Goal: Task Accomplishment & Management: Manage account settings

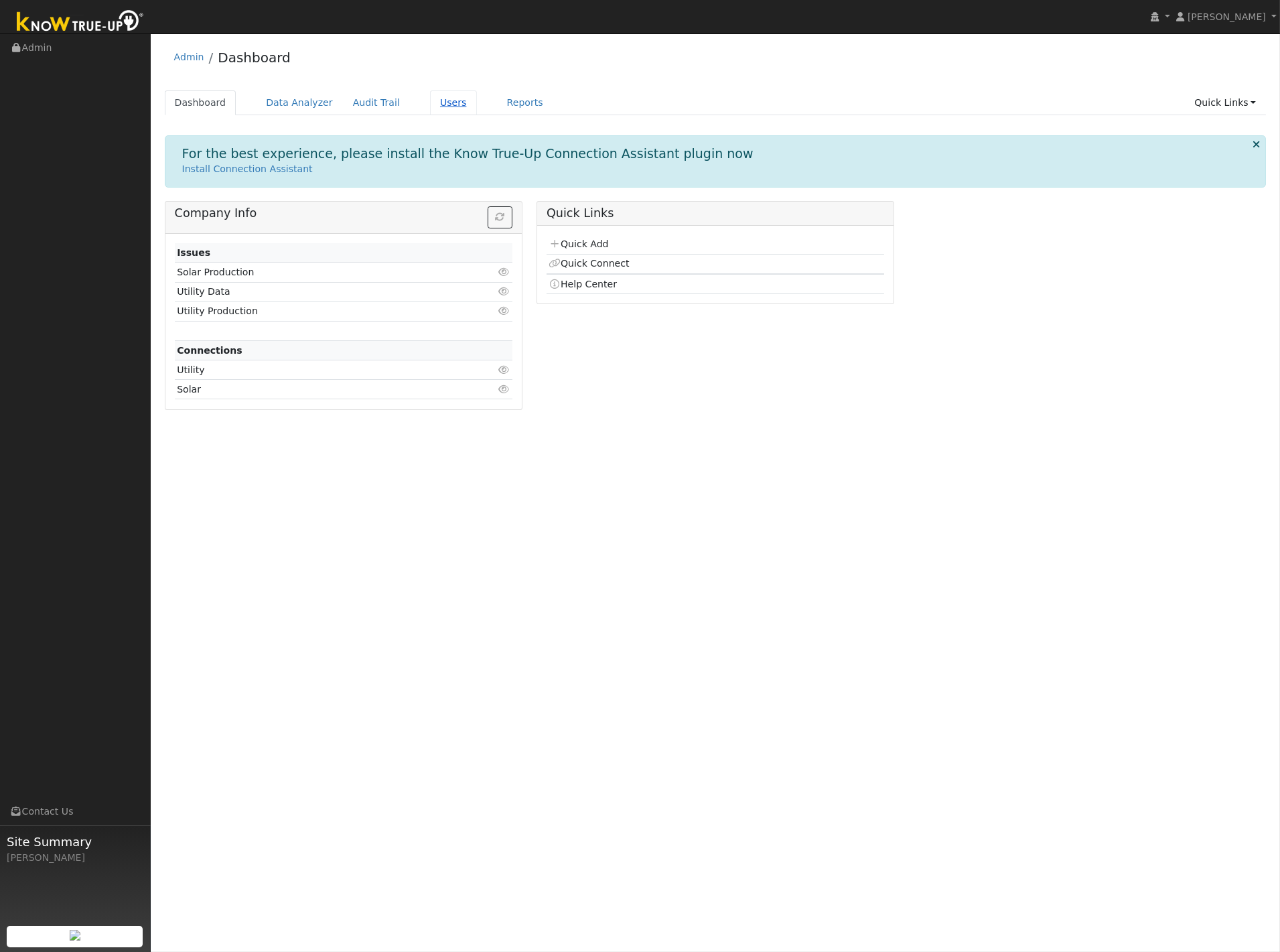
click at [432, 98] on link "Users" at bounding box center [453, 102] width 47 height 25
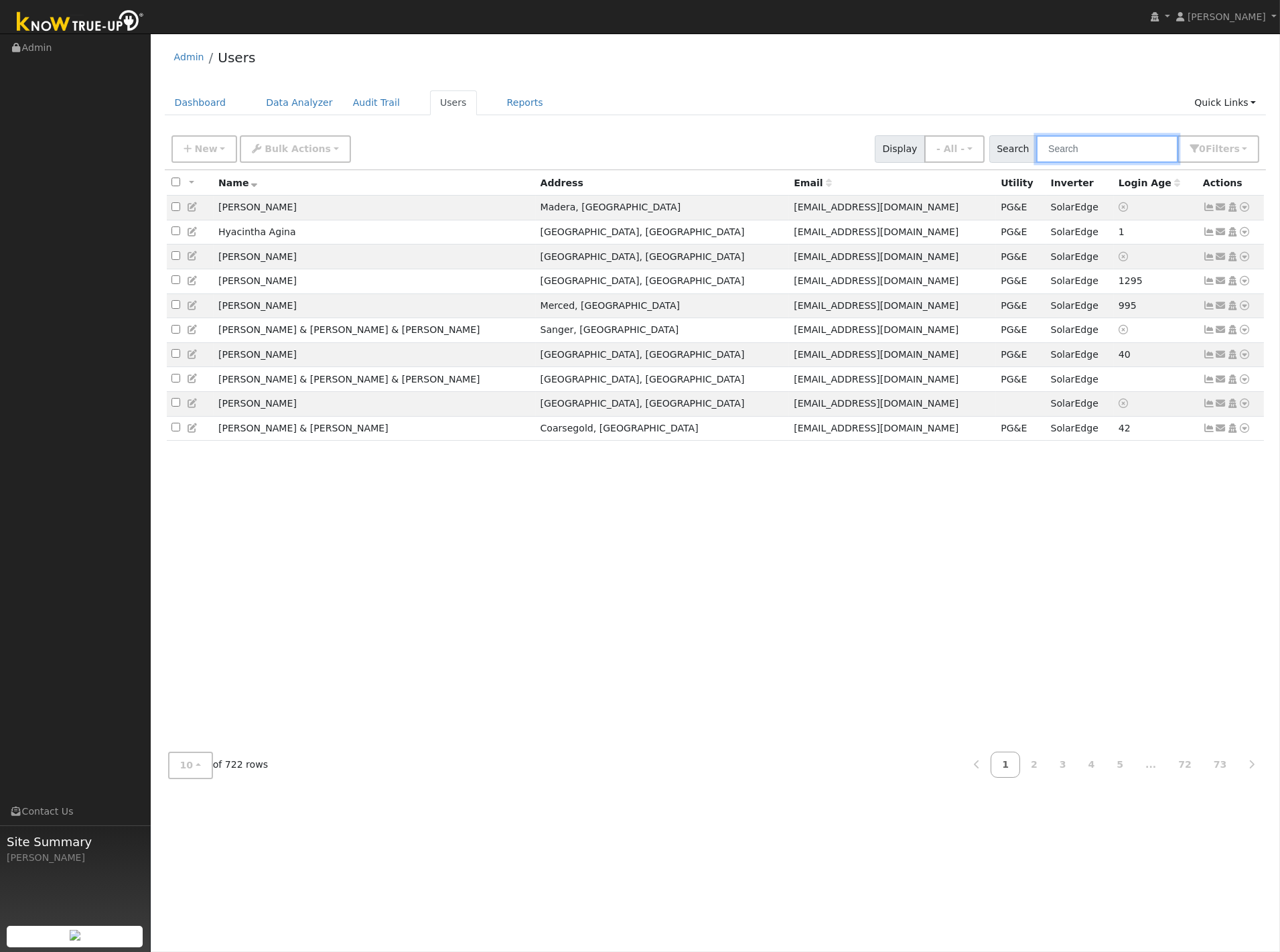
click at [1095, 150] on input "text" at bounding box center [1107, 149] width 142 height 28
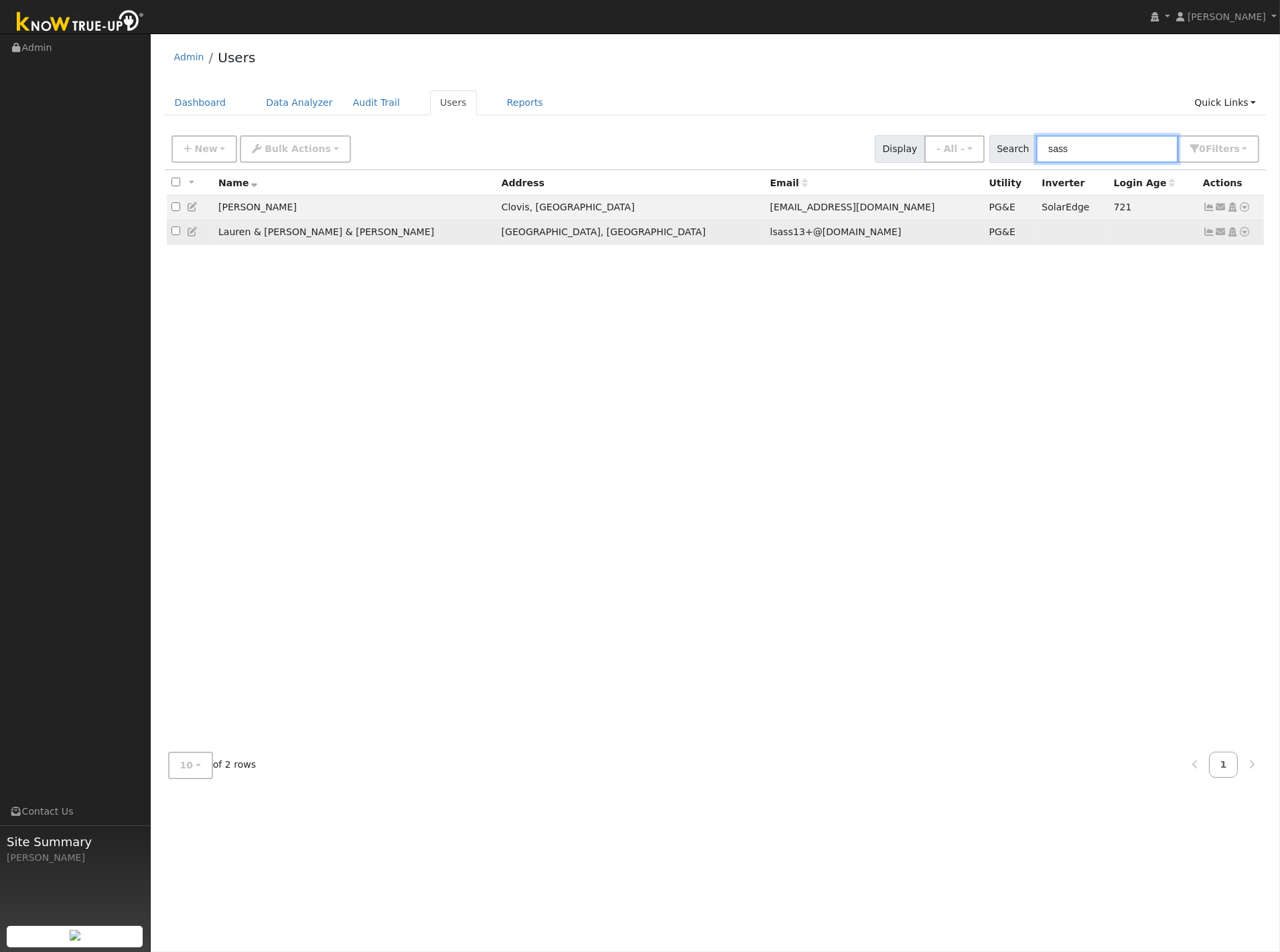
type input "sass"
click at [193, 234] on icon at bounding box center [193, 231] width 12 height 10
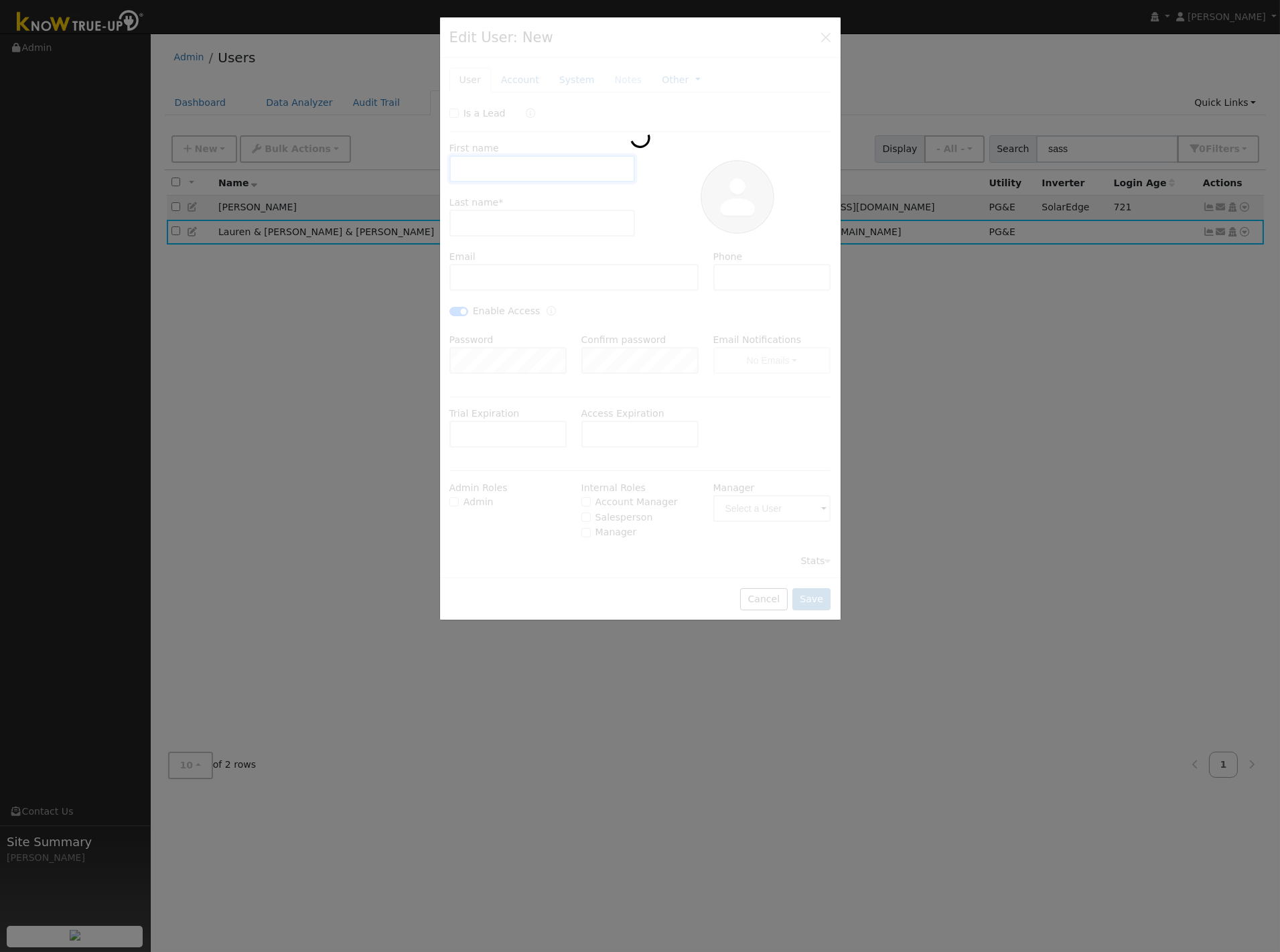
type input "[DATE]"
type input "Lauren & [PERSON_NAME]"
type input "[PERSON_NAME] & [PERSON_NAME]"
type input "lsass13+@[DOMAIN_NAME]"
type input "559-892 -6987"
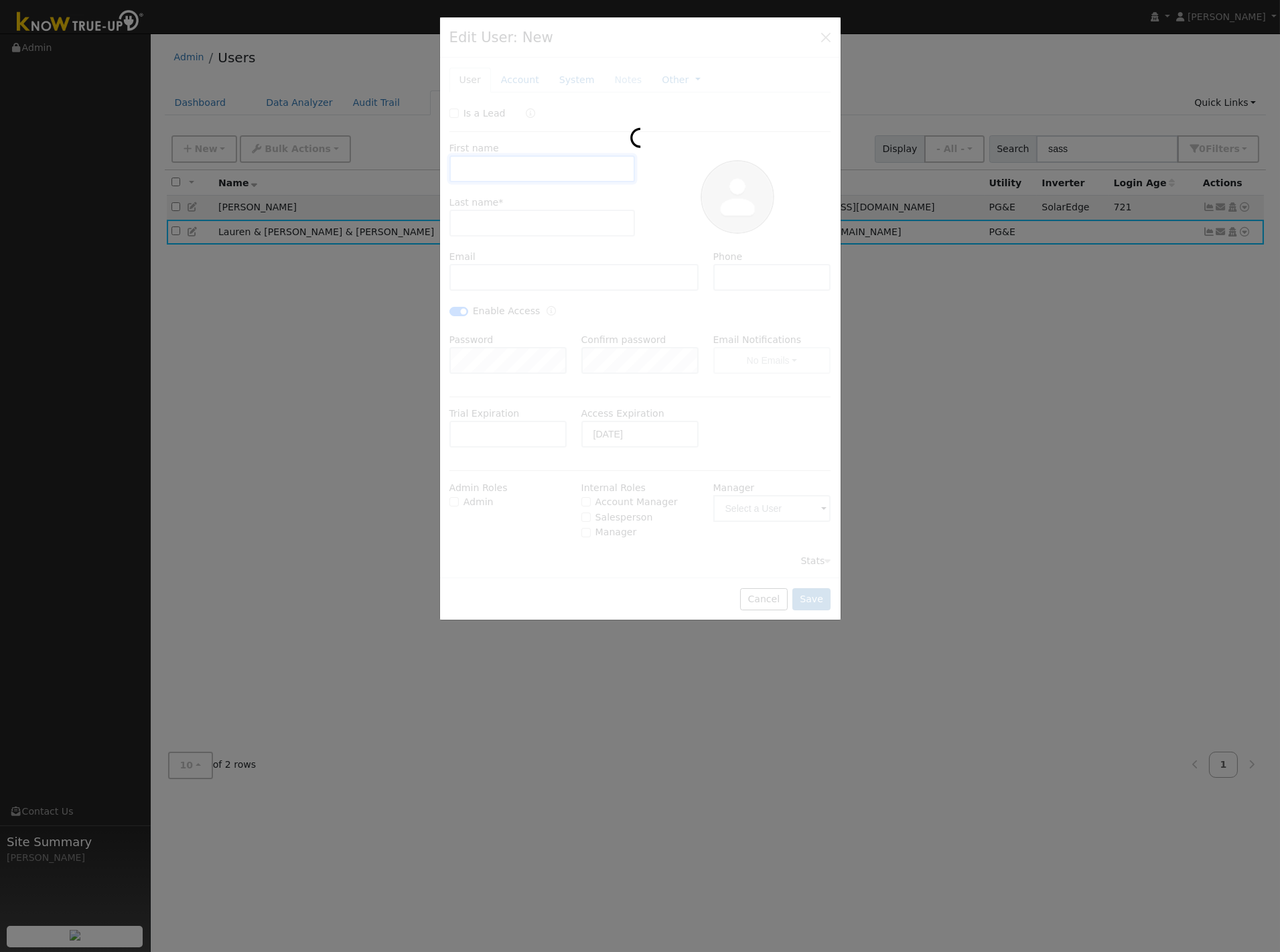
checkbox input "true"
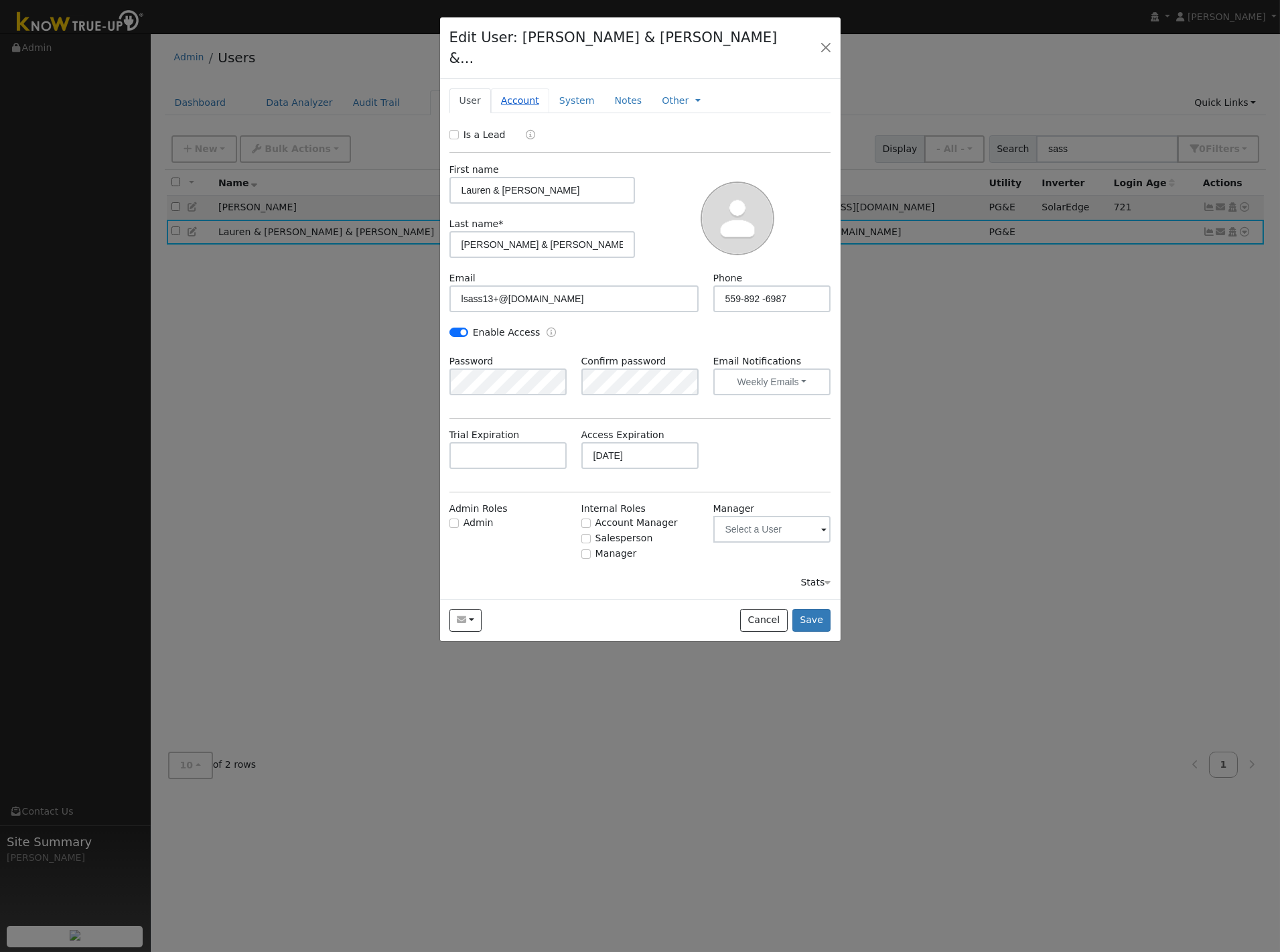
click at [521, 89] on link "Account" at bounding box center [520, 100] width 58 height 25
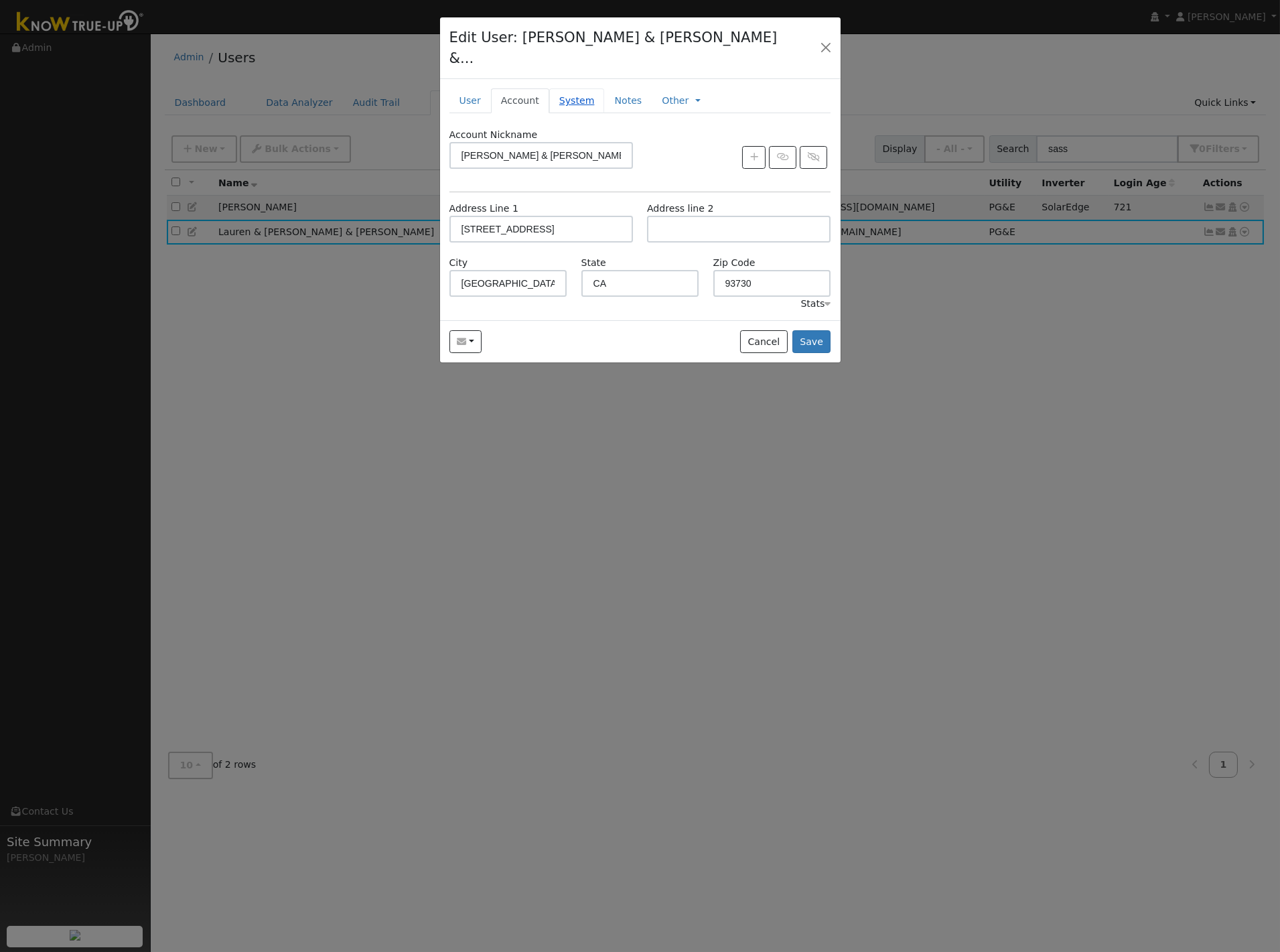
click at [568, 89] on link "System" at bounding box center [577, 100] width 56 height 25
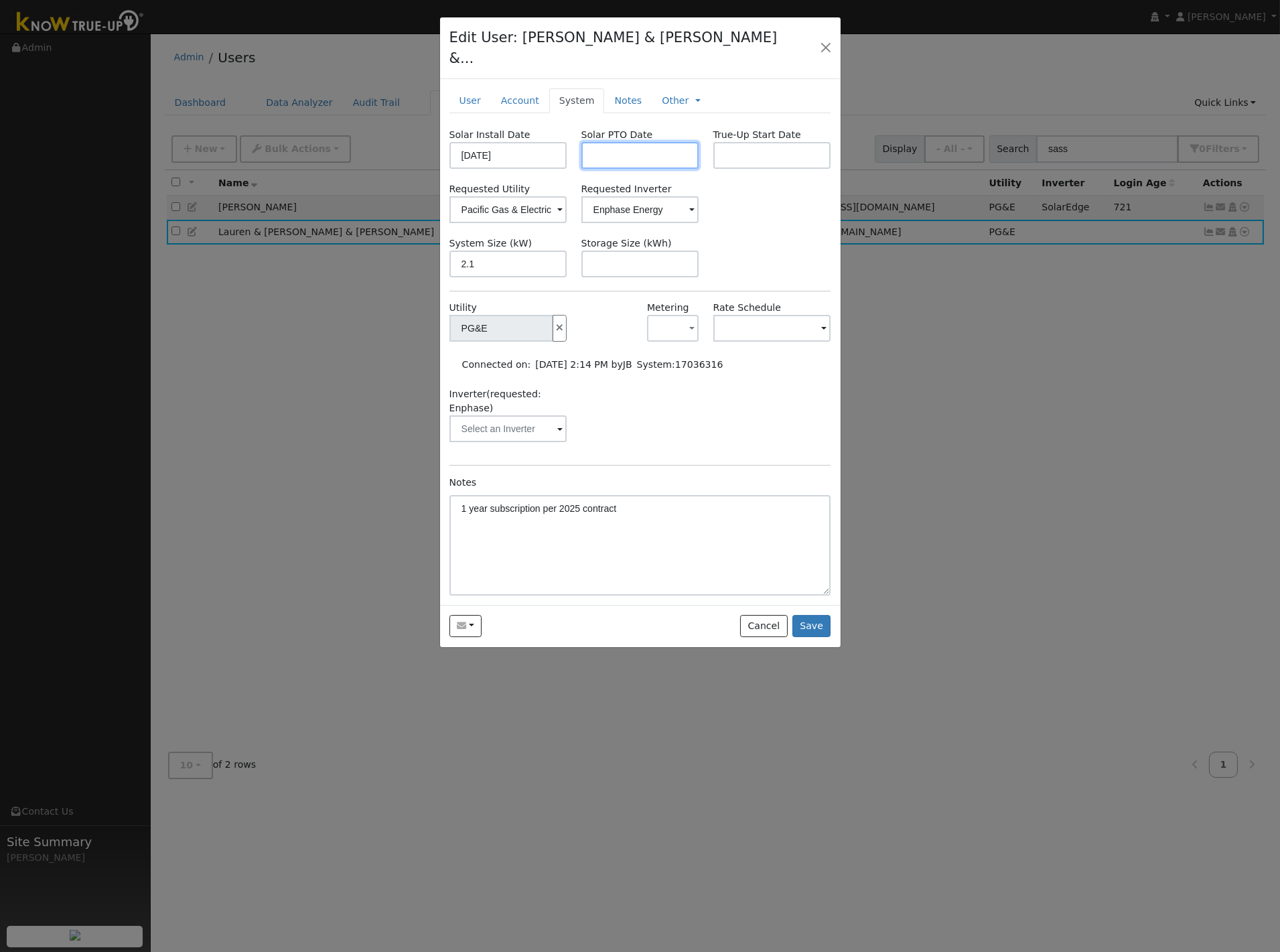
click at [640, 142] on input "text" at bounding box center [640, 156] width 118 height 27
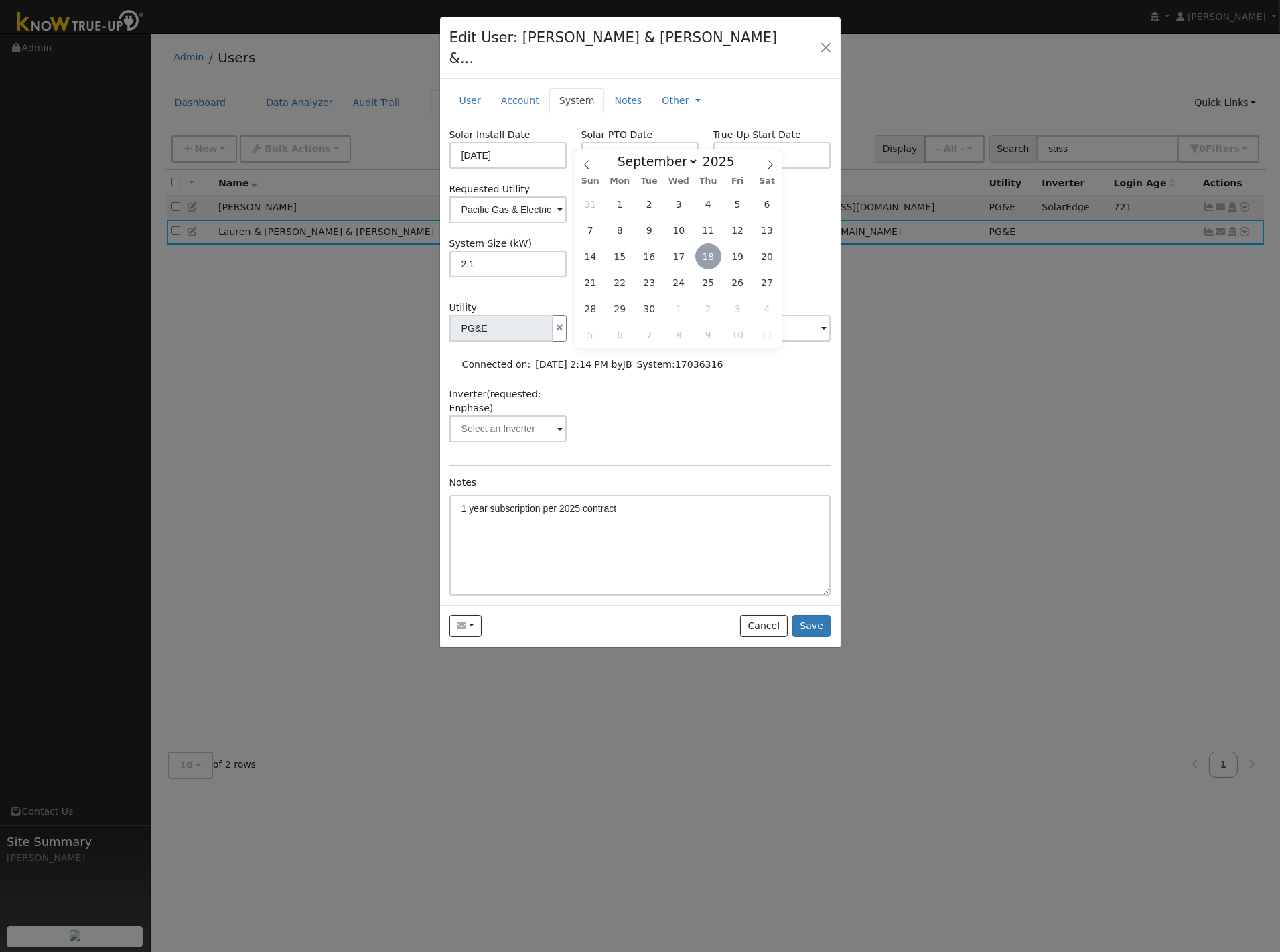
click at [704, 256] on span "18" at bounding box center [708, 256] width 26 height 26
type input "09/18/2025"
click at [778, 185] on div "Requested Utility Pacific Gas & Electric Requested Inverter Enphase Energy" at bounding box center [640, 202] width 396 height 41
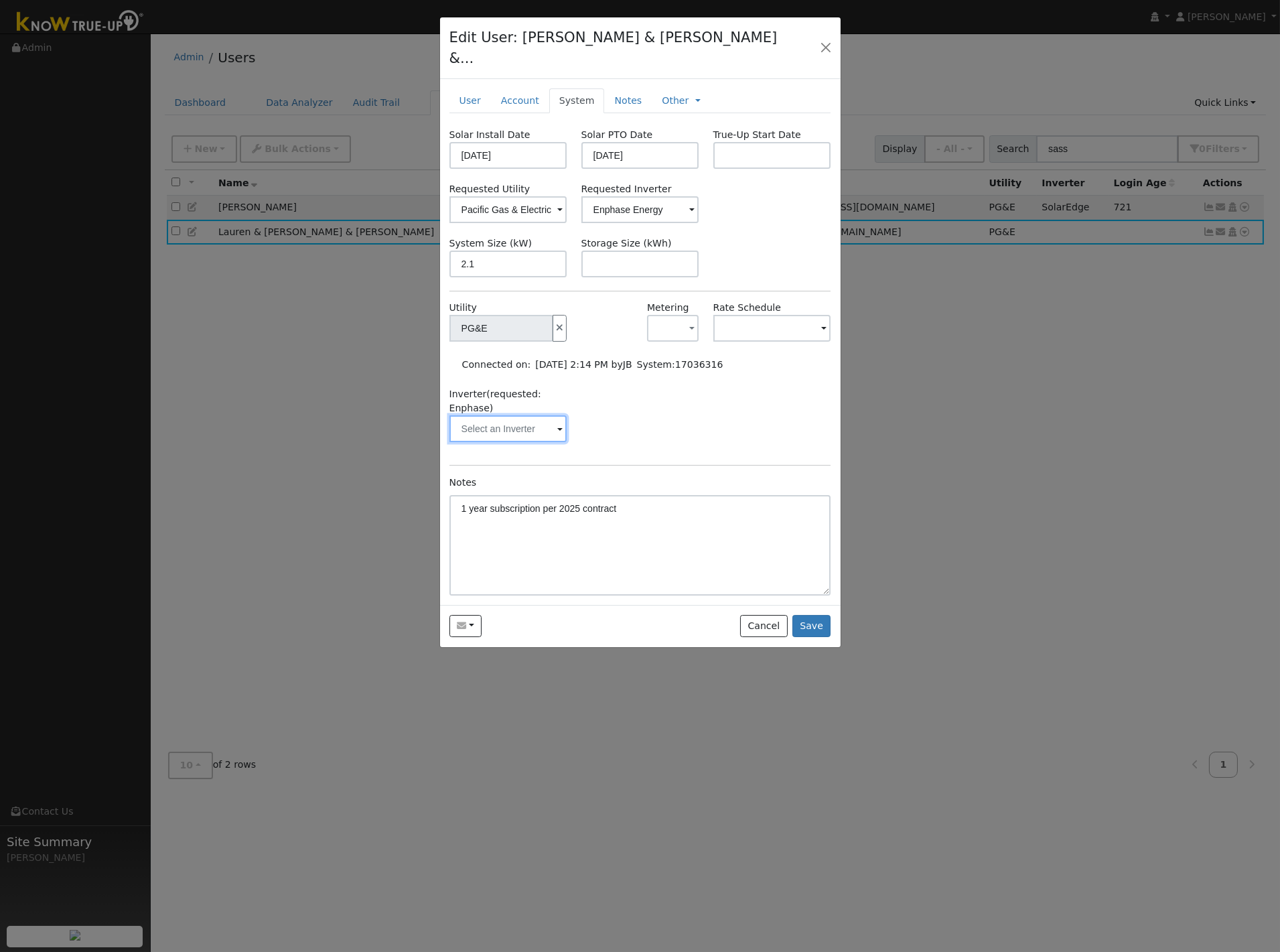
click at [550, 415] on input "text" at bounding box center [508, 429] width 118 height 27
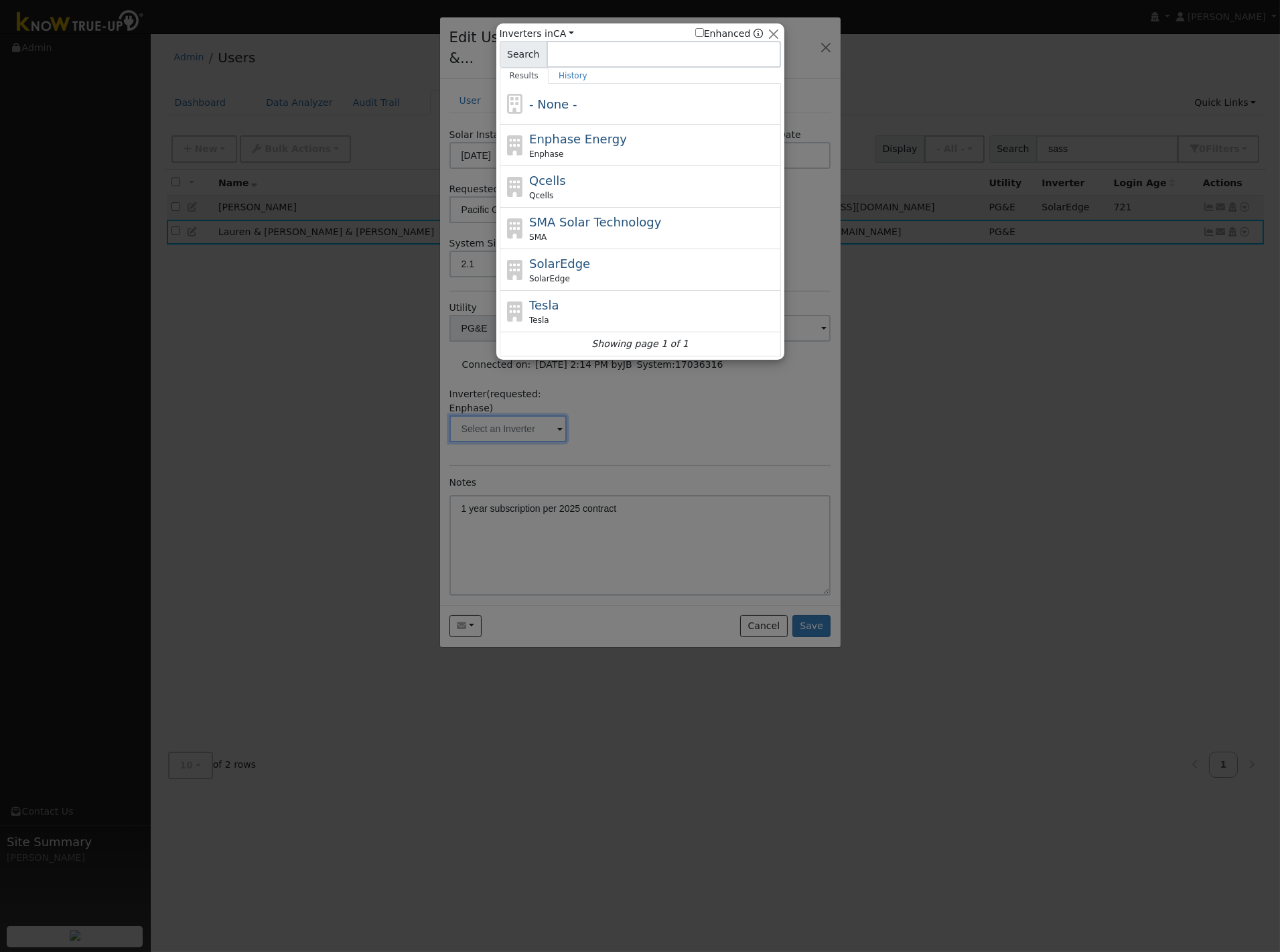
click at [531, 409] on div at bounding box center [640, 476] width 1280 height 952
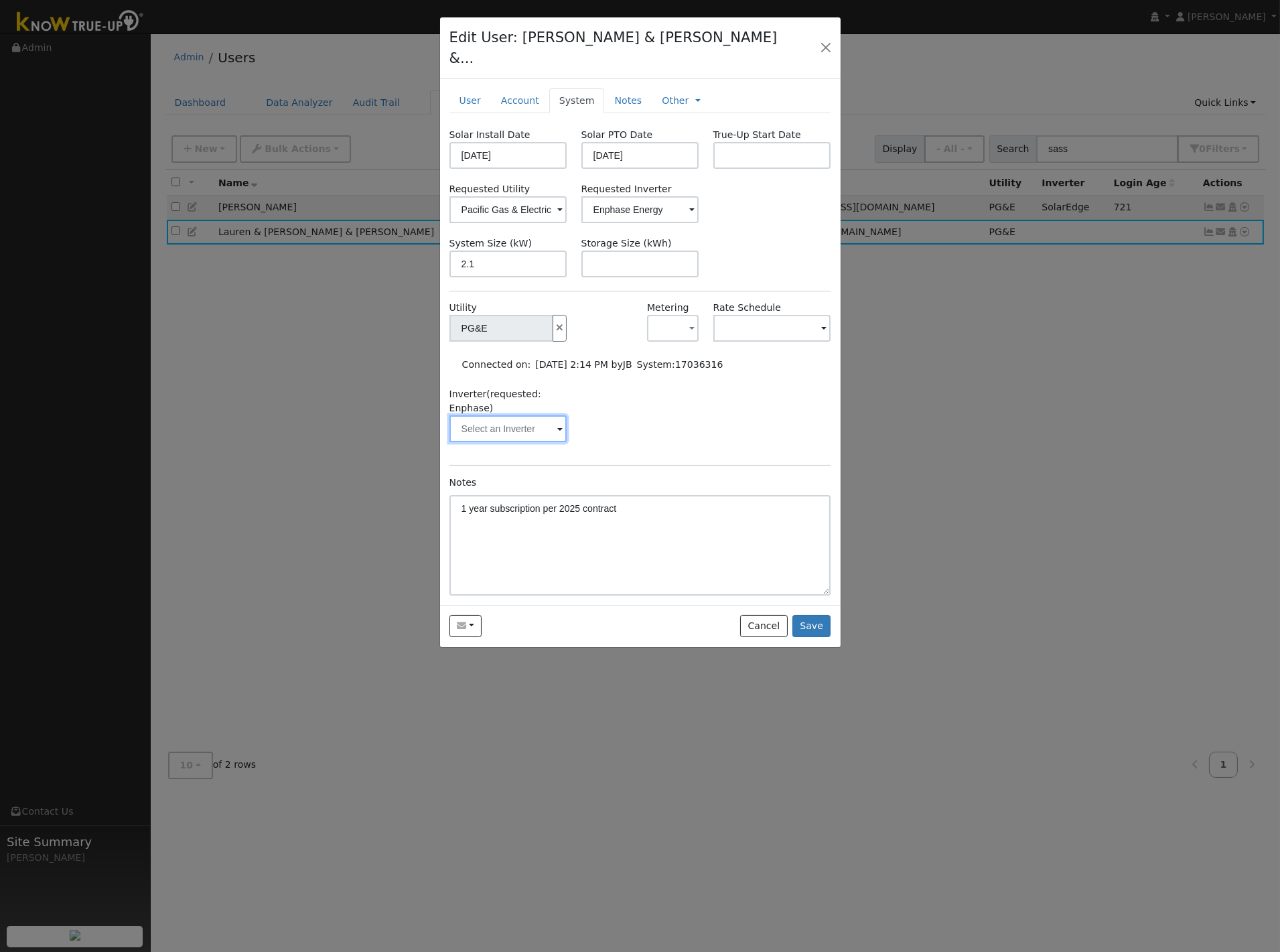
click at [528, 415] on input "text" at bounding box center [508, 429] width 118 height 27
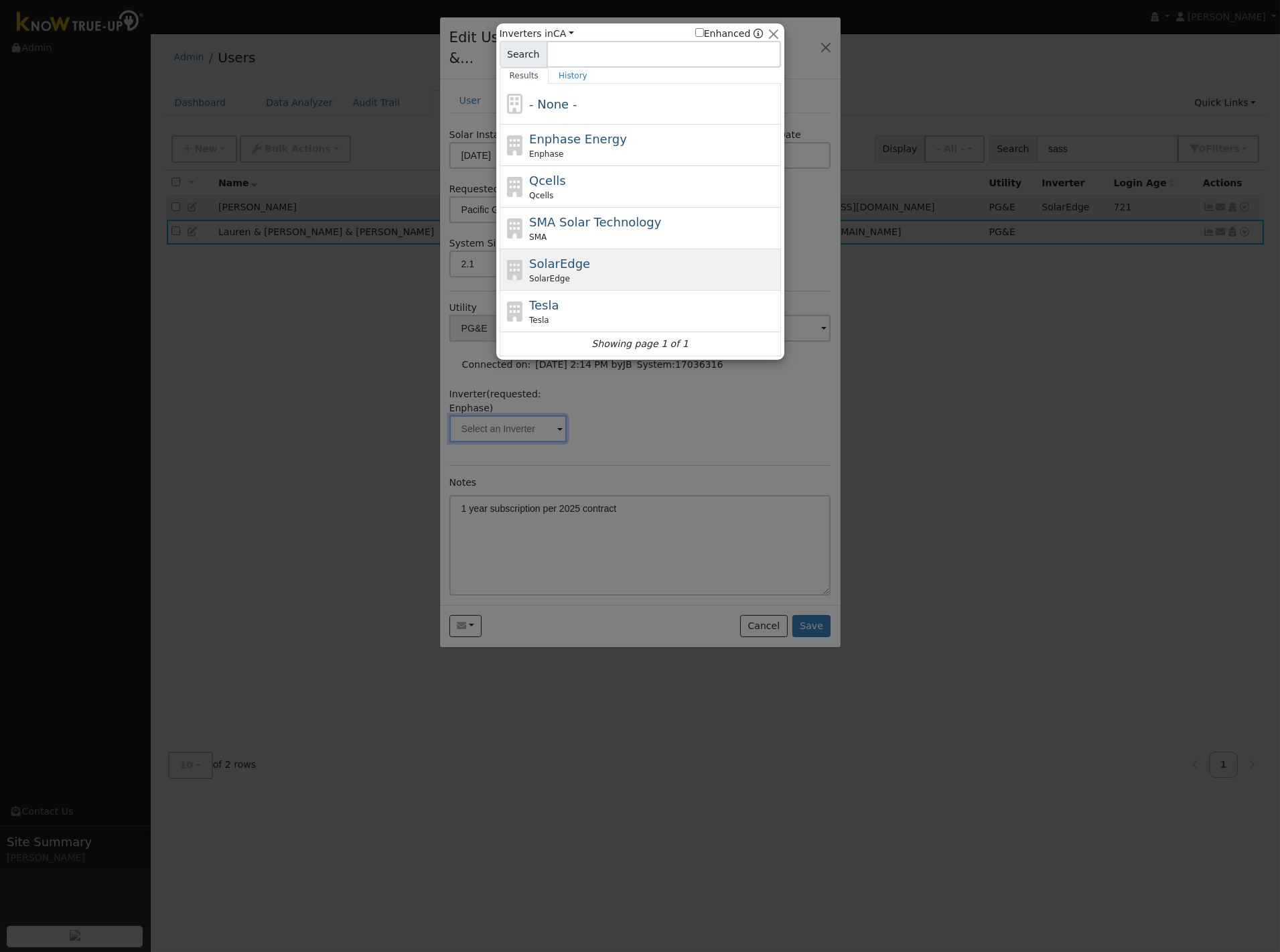
click at [566, 271] on div "SolarEdge SolarEdge" at bounding box center [653, 269] width 249 height 30
type input "SolarEdge"
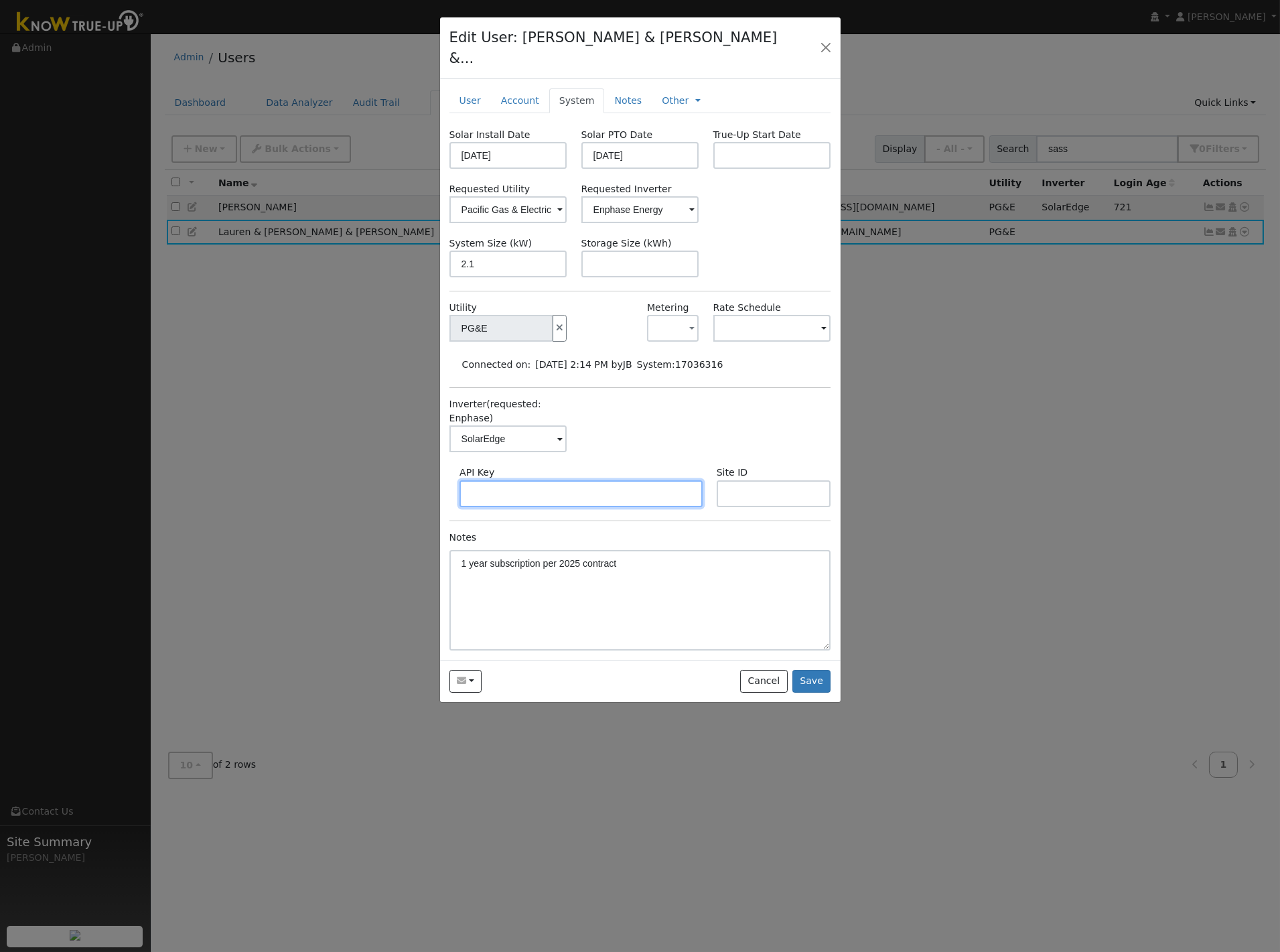
click at [577, 480] on input "text" at bounding box center [580, 493] width 243 height 27
paste input "Y4QV5VOIWJCXYEH7VTNAK1MMRUW7Q0J4"
type input "Y4QV5VOIWJCXYEH7VTNAK1MMRUW7Q0J4"
click at [741, 480] on input "text" at bounding box center [774, 493] width 115 height 27
paste input "1754824"
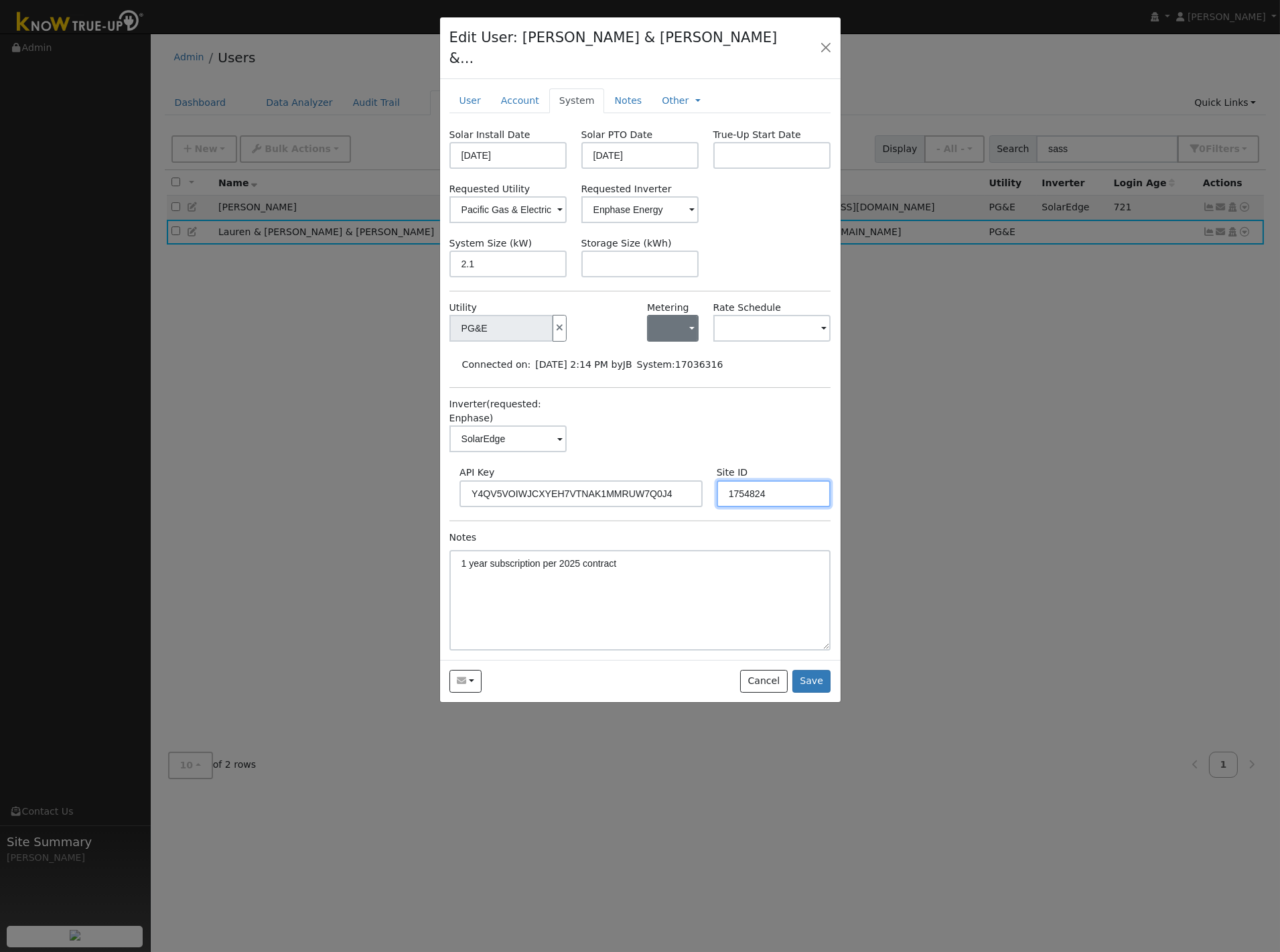
type input "1754824"
click at [676, 315] on button "button" at bounding box center [672, 328] width 51 height 27
click at [668, 367] on link "NEM" at bounding box center [694, 376] width 93 height 19
click at [730, 355] on div "Connected on: 07/07/2025 2:14 PM by JB System: 17036316" at bounding box center [644, 364] width 385 height 19
click at [522, 89] on link "Account" at bounding box center [520, 100] width 58 height 25
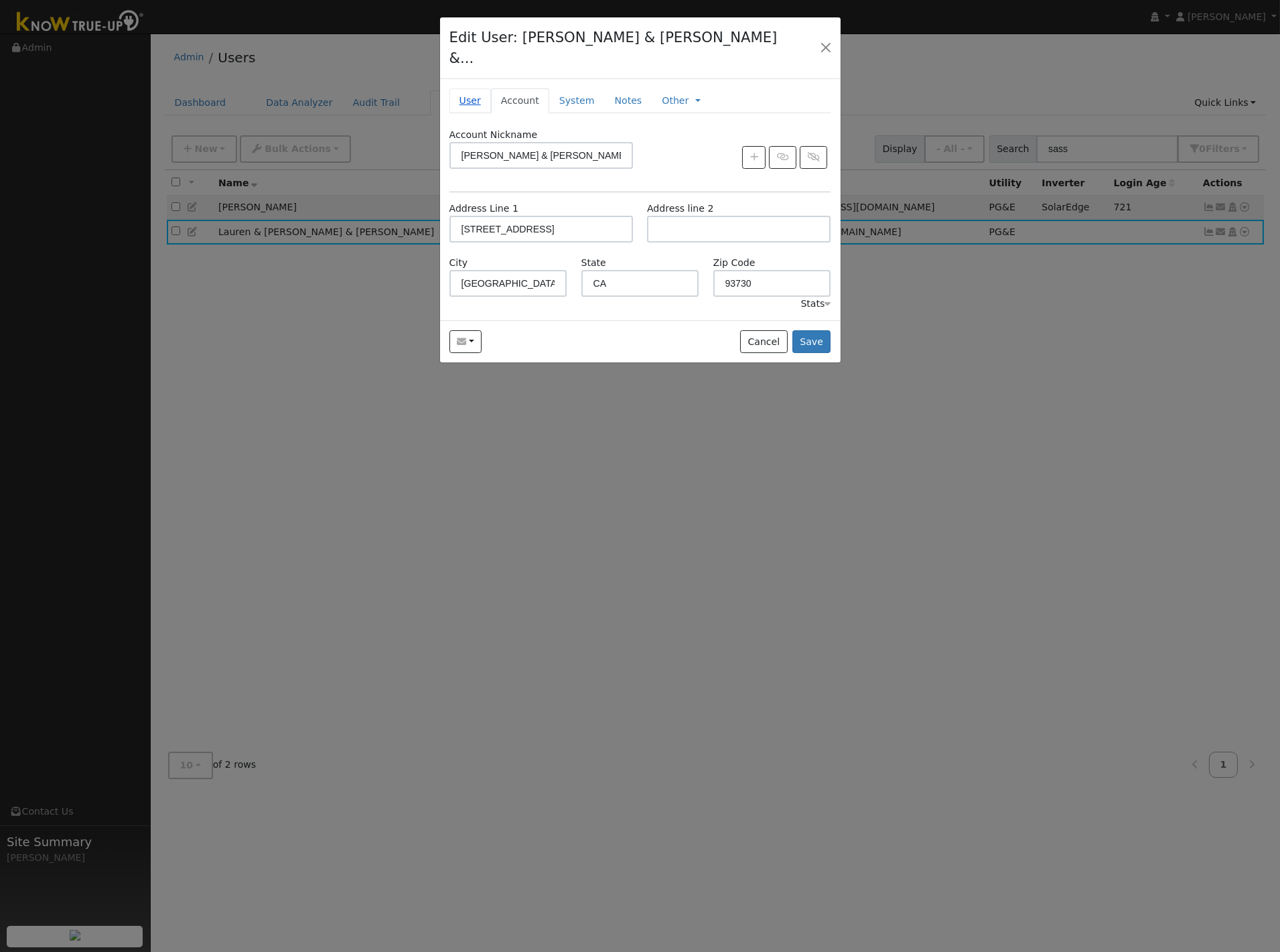
click at [472, 89] on link "User" at bounding box center [470, 100] width 42 height 25
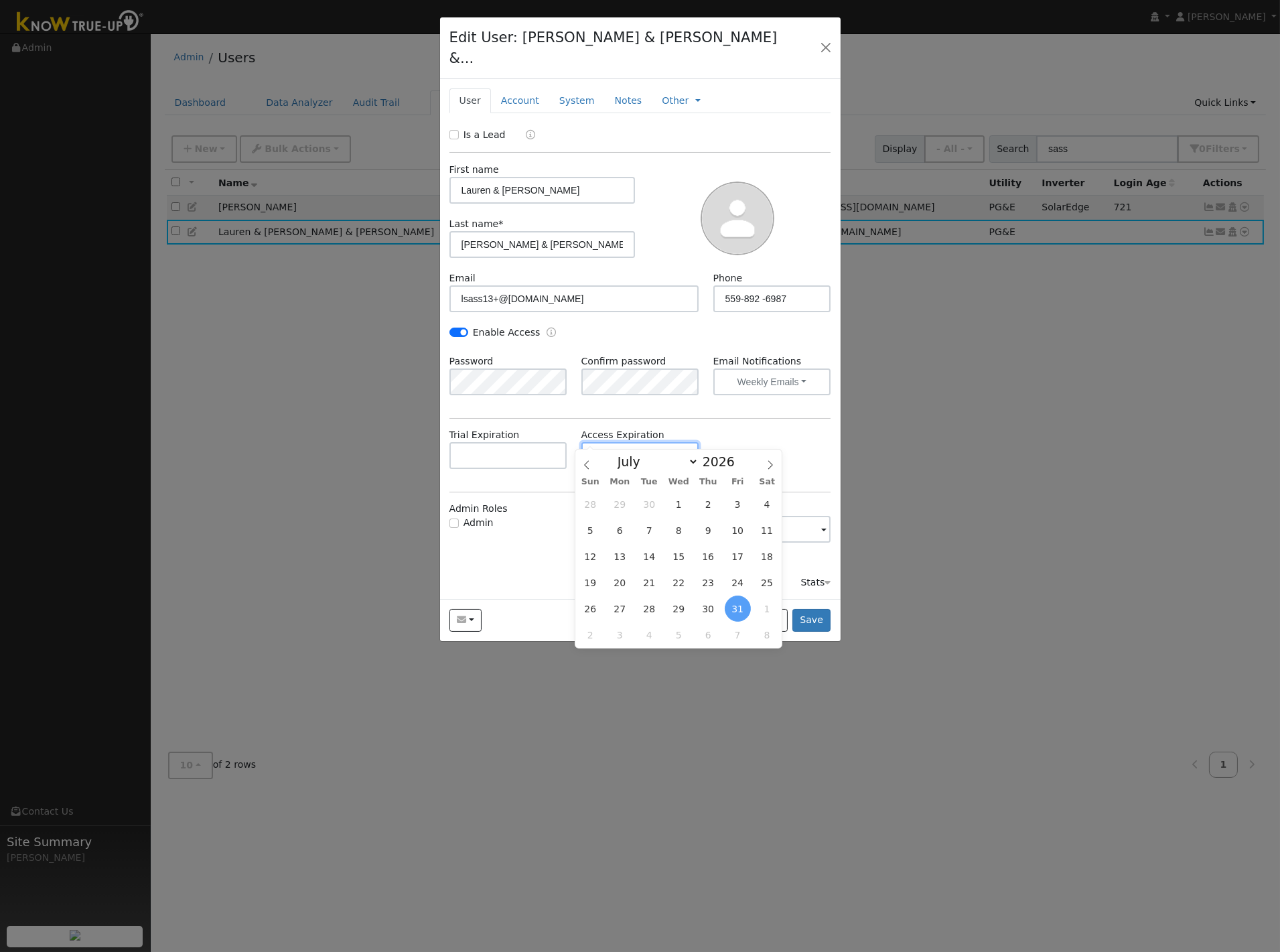
click at [654, 442] on input "07/31/2026" at bounding box center [640, 456] width 118 height 27
click at [770, 465] on icon at bounding box center [770, 464] width 10 height 10
select select "9"
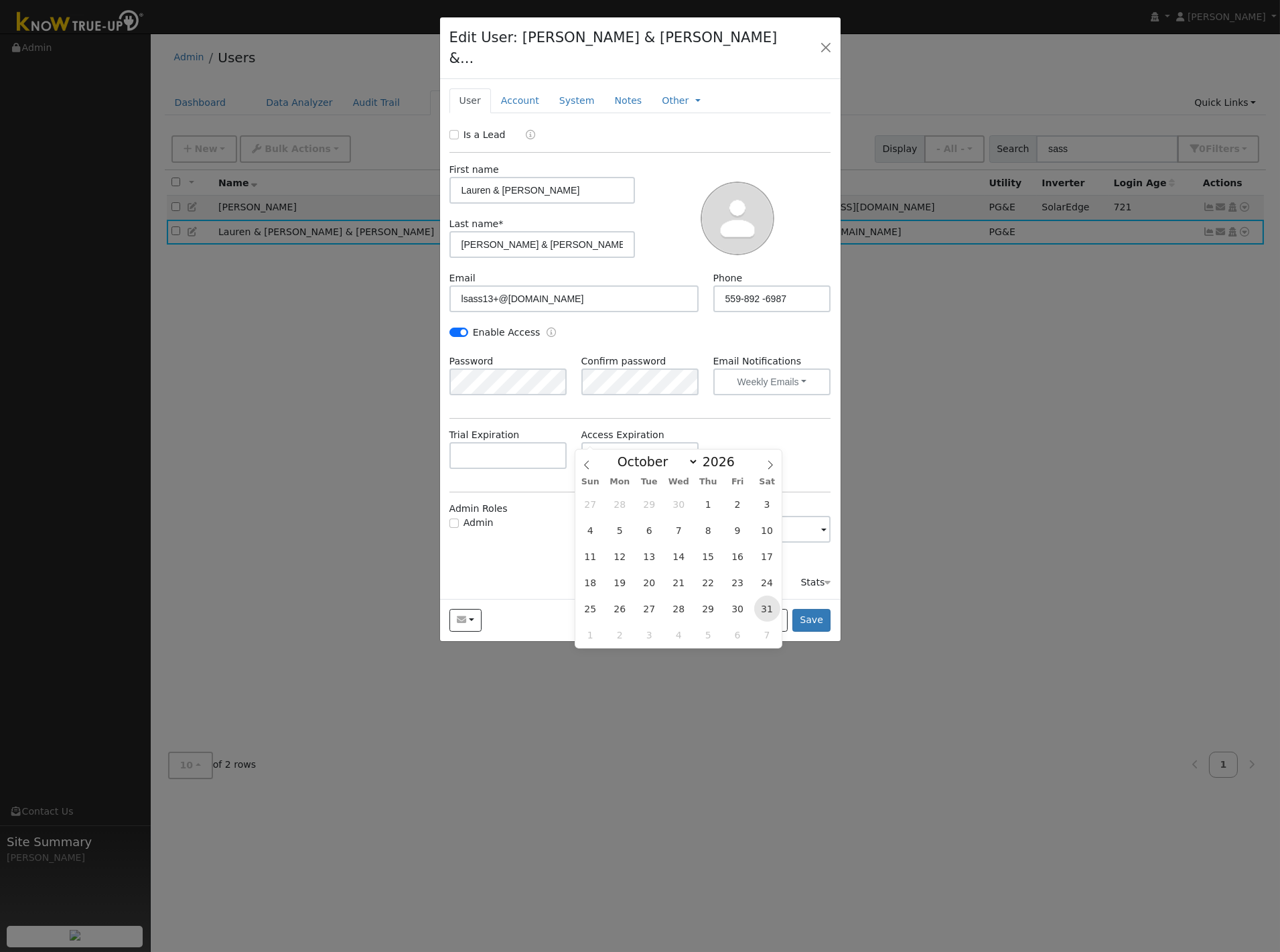
click at [762, 610] on span "31" at bounding box center [767, 608] width 26 height 26
type input "10/31/2026"
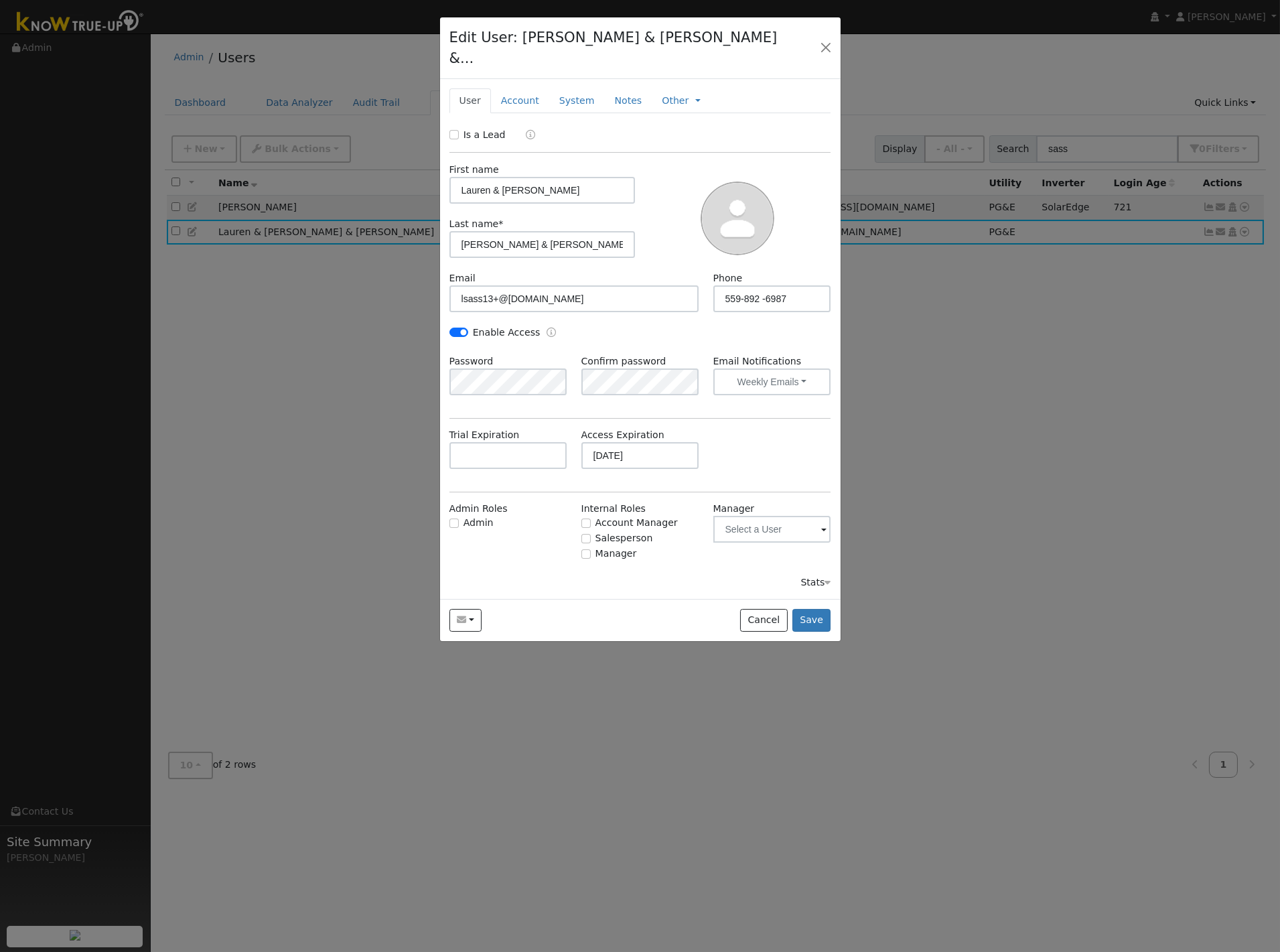
click at [816, 428] on div "Trial Expiration Access Expiration 10/31/2026" at bounding box center [640, 455] width 396 height 54
click at [822, 609] on button "Save" at bounding box center [812, 620] width 39 height 23
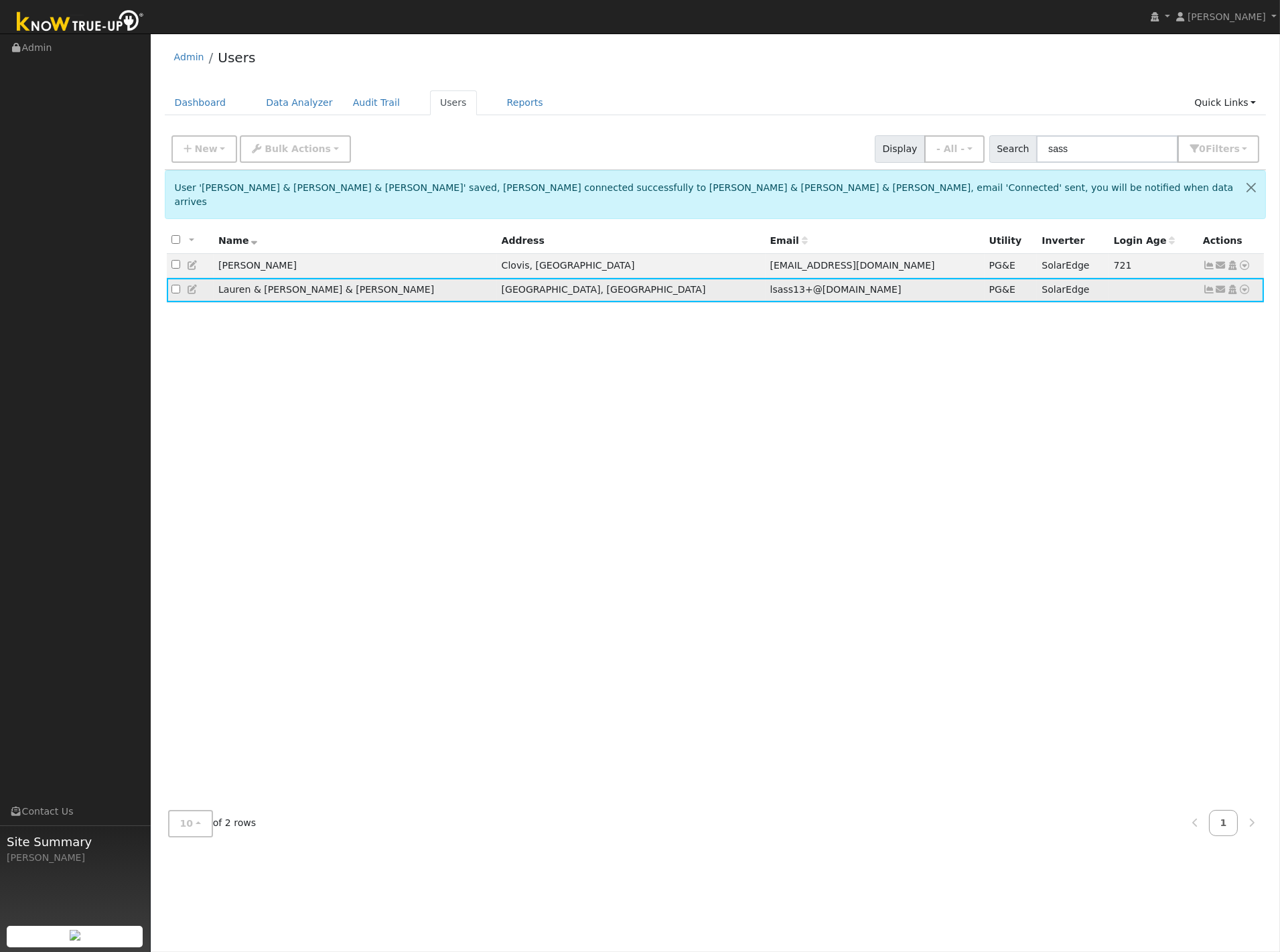
click at [189, 284] on icon at bounding box center [193, 289] width 12 height 10
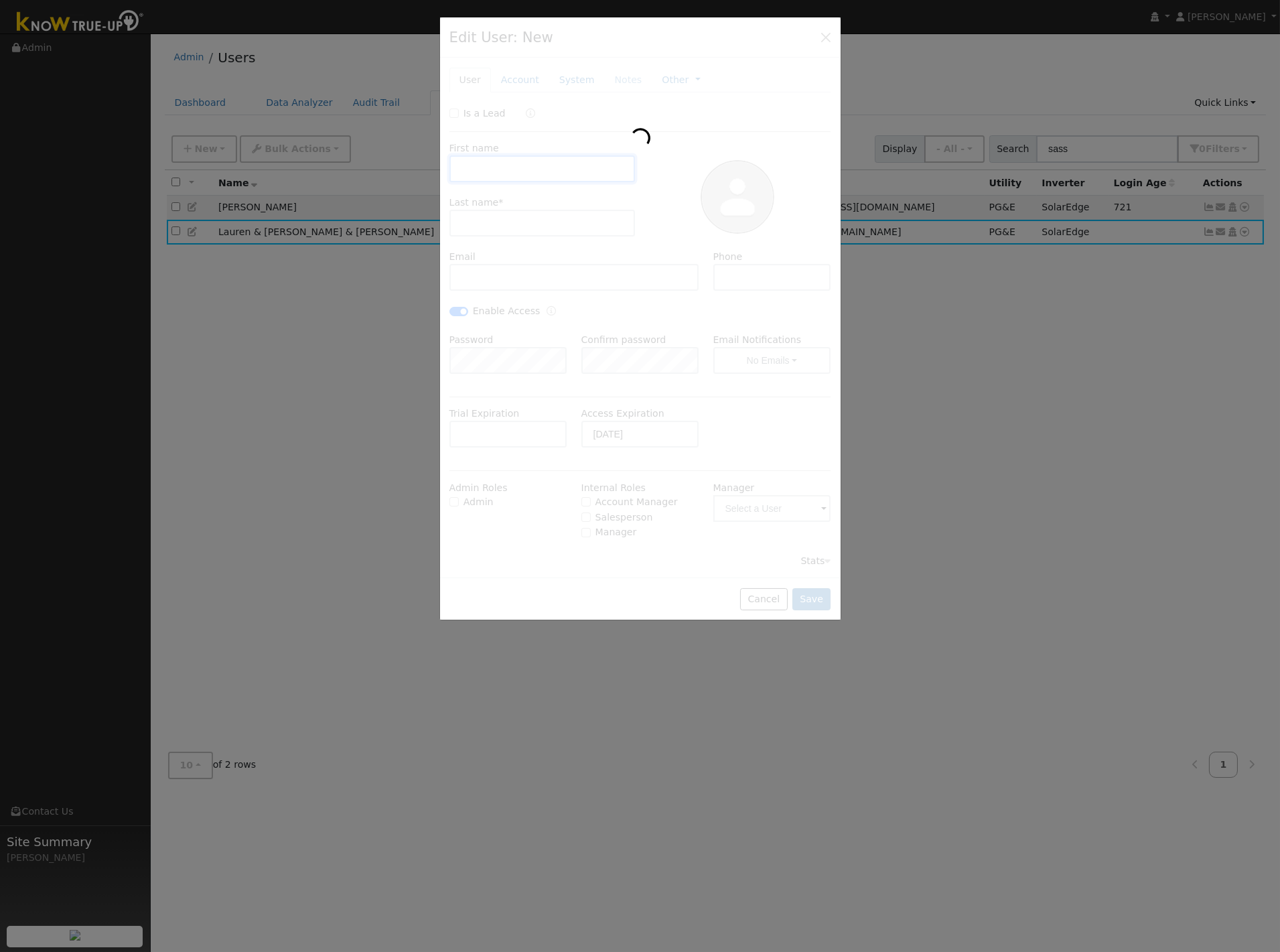
type input "Lauren & Michael"
type input "Sasselli & Fetalvero"
type input "lsass13+@yahoo.com"
type input "559-892 -6987"
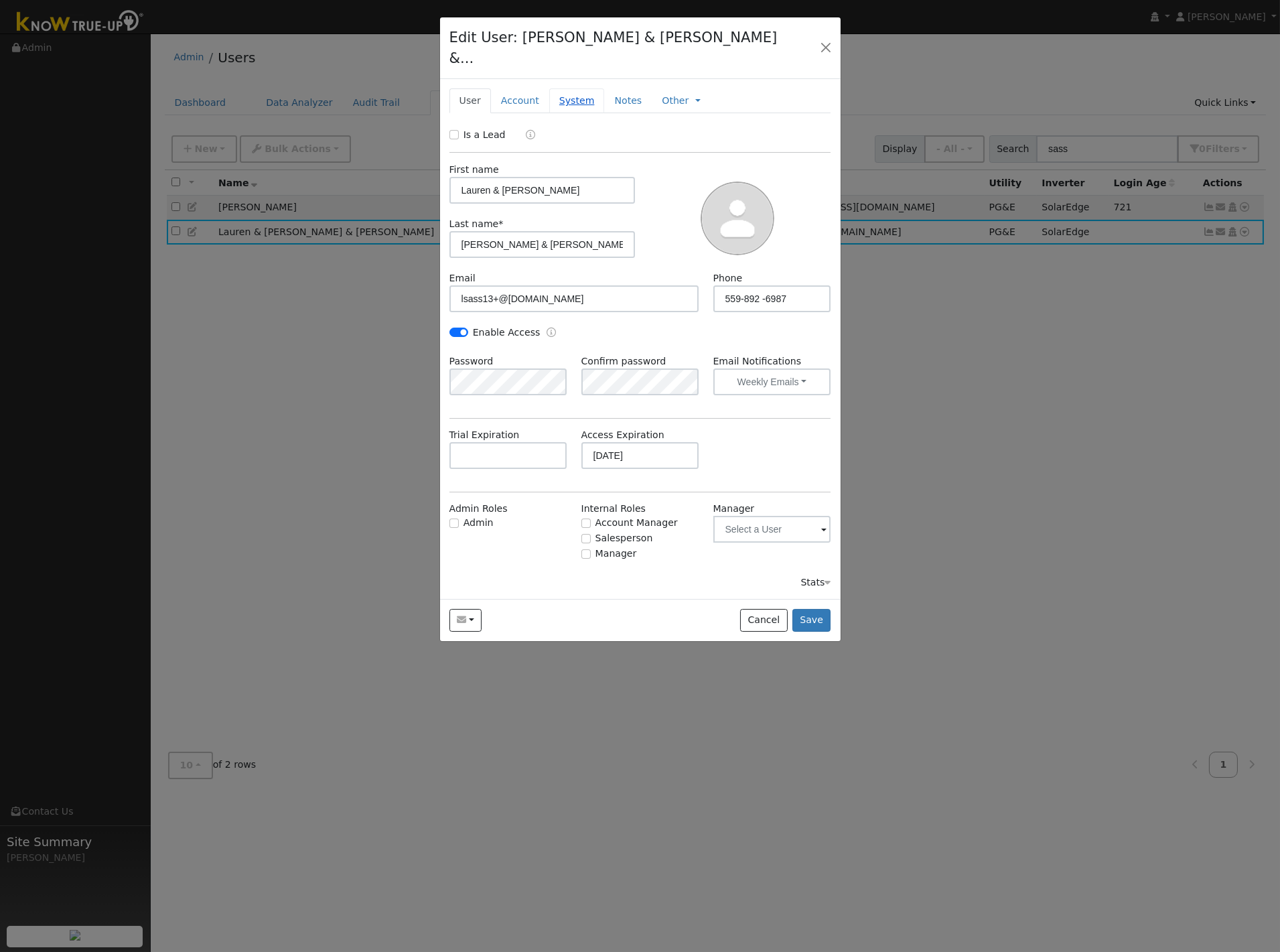
click at [566, 89] on link "System" at bounding box center [577, 100] width 56 height 25
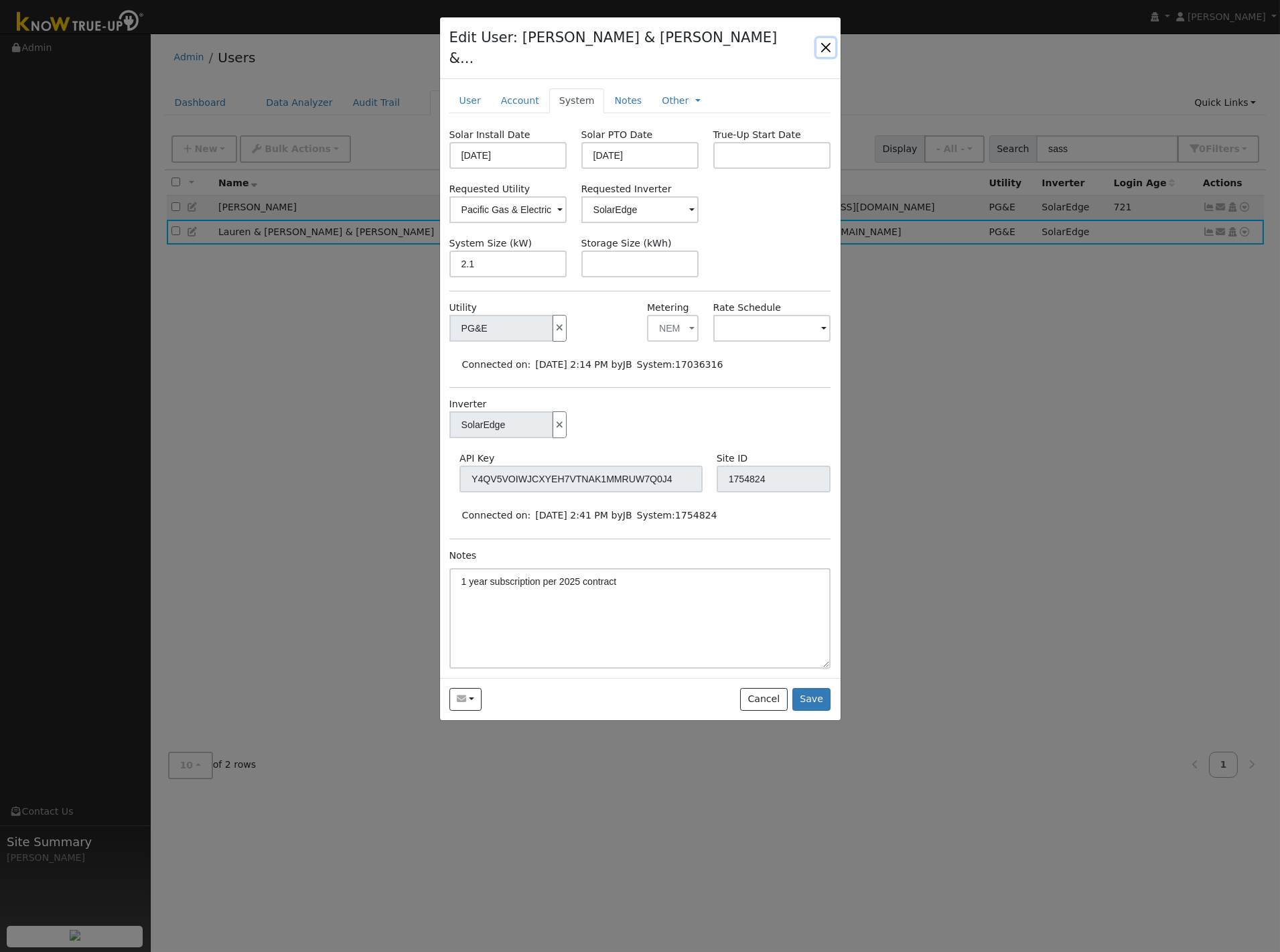
click at [826, 38] on button "button" at bounding box center [825, 47] width 19 height 19
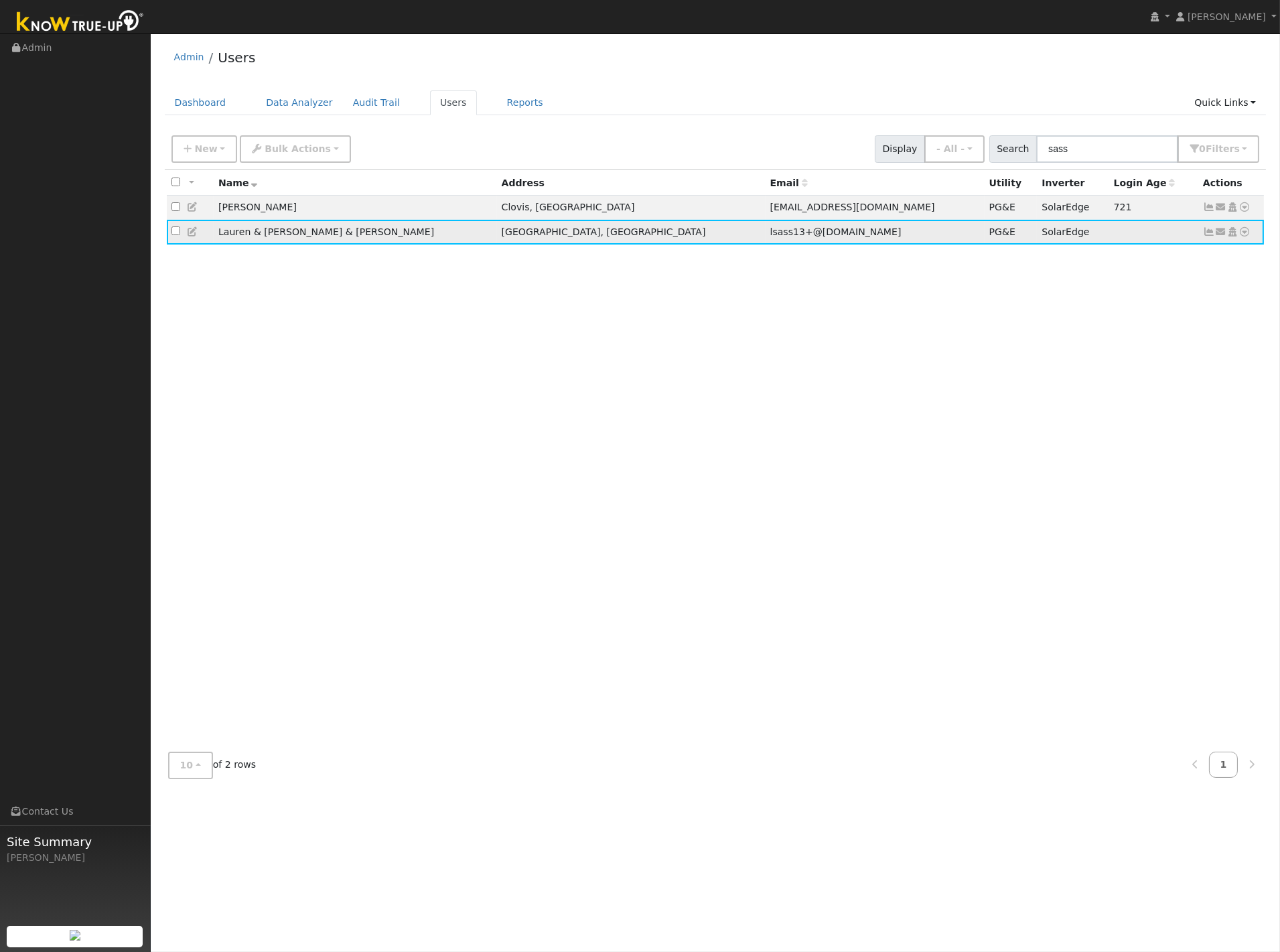
click at [194, 233] on icon at bounding box center [193, 231] width 12 height 10
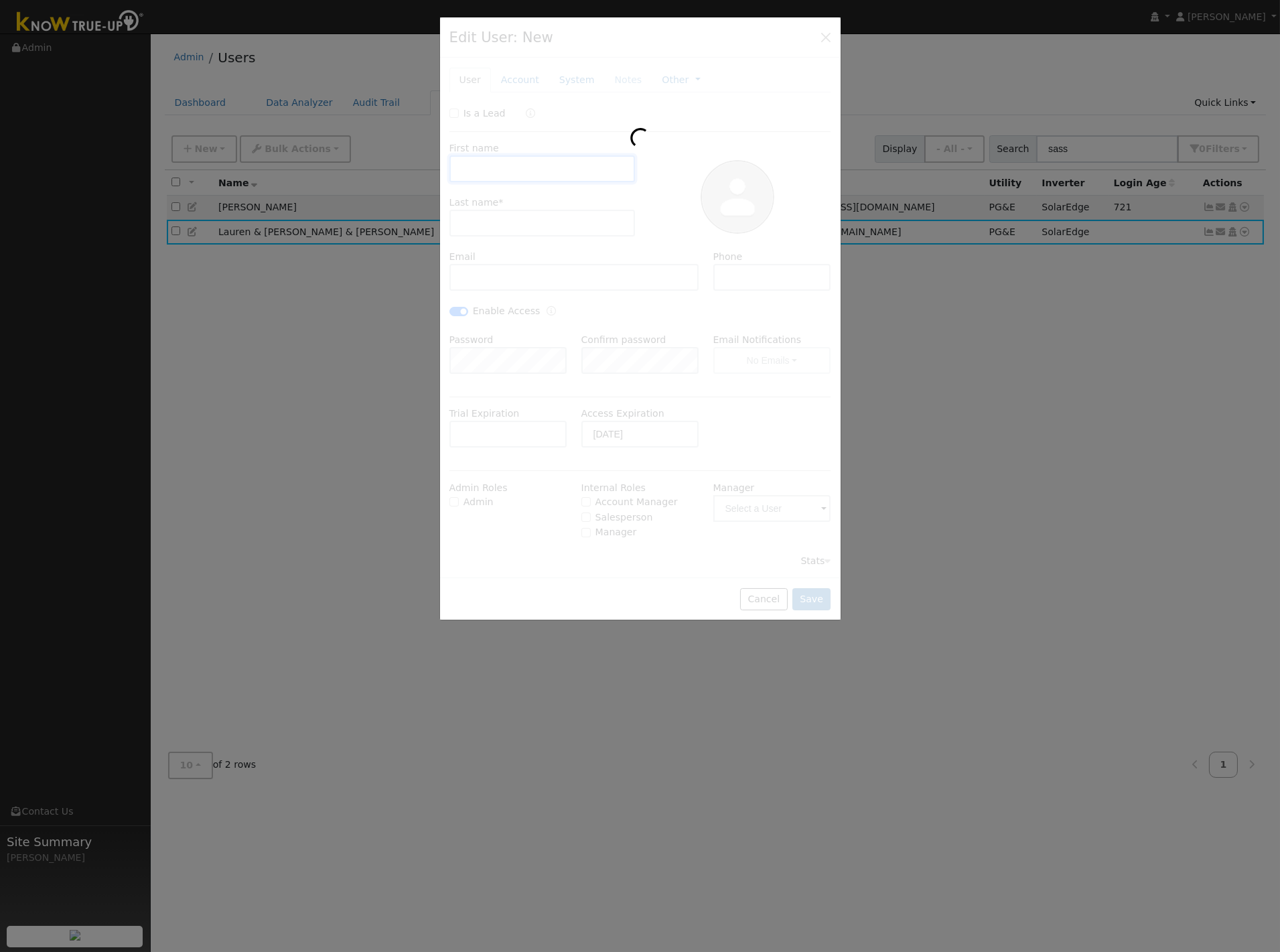
type input "Lauren & Michael"
type input "Sasselli & Fetalvero"
type input "lsass13+@yahoo.com"
type input "559-892 -6987"
checkbox input "true"
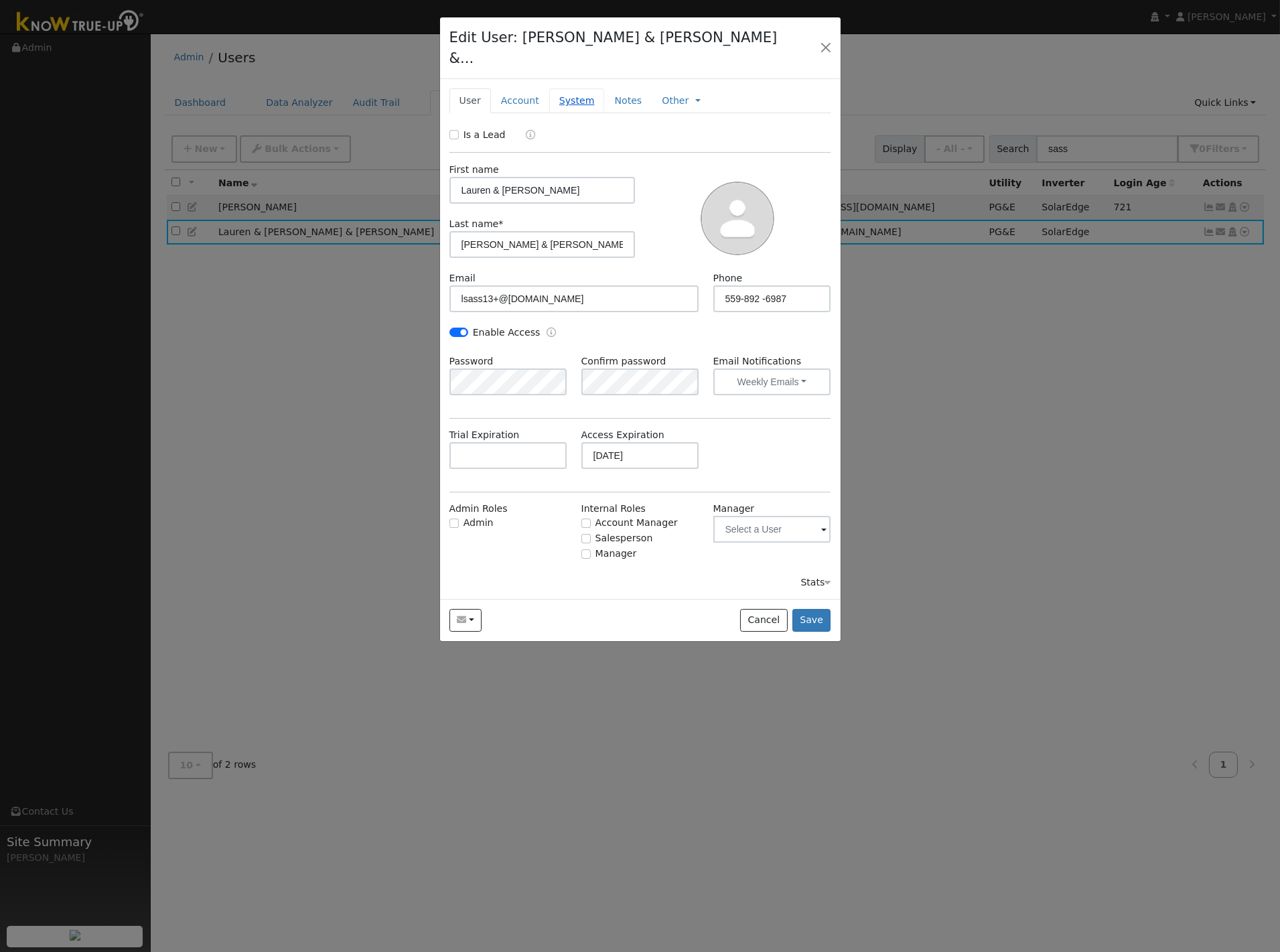
click at [572, 89] on link "System" at bounding box center [577, 100] width 56 height 25
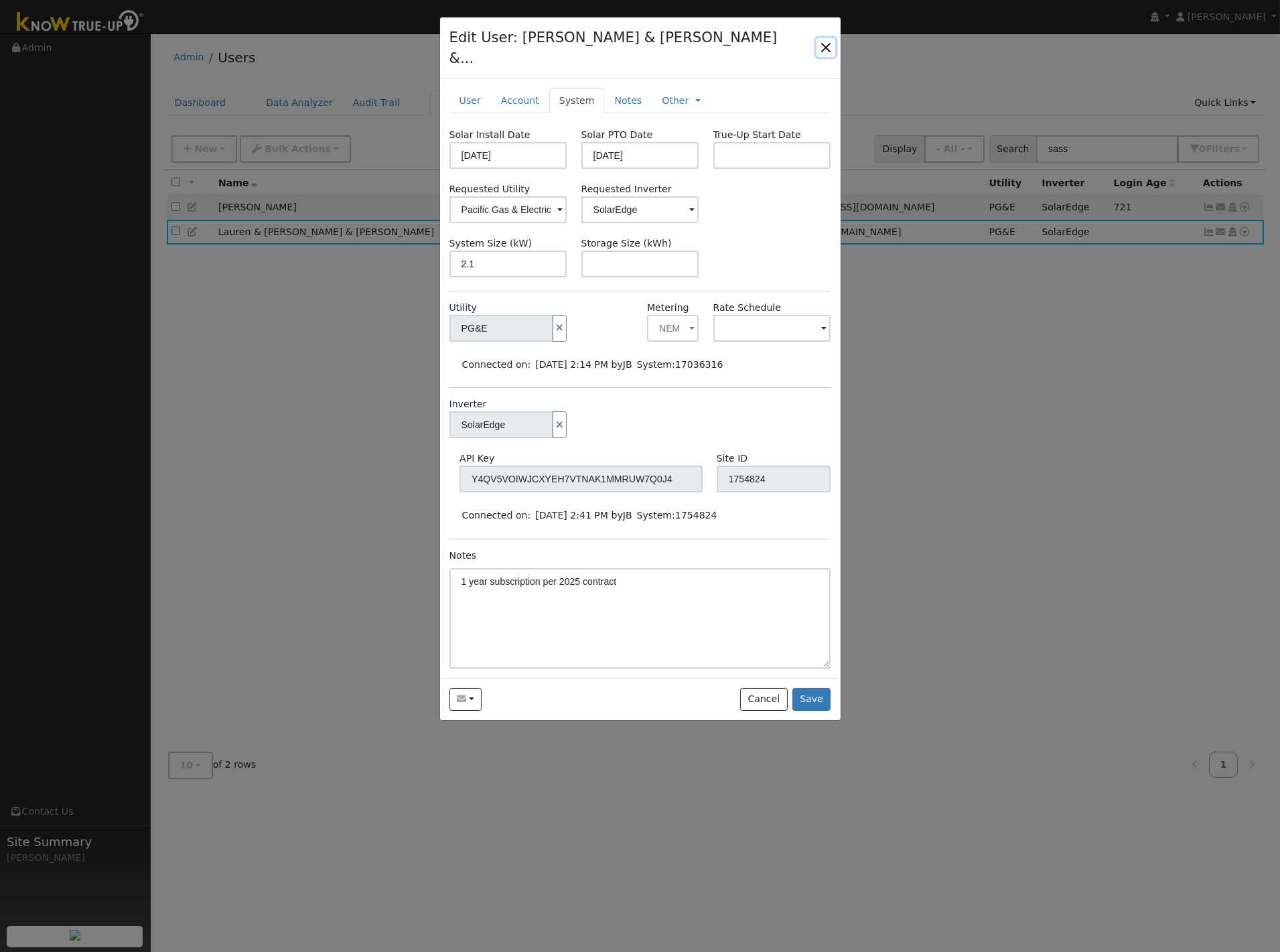
click at [831, 38] on button "button" at bounding box center [825, 47] width 19 height 19
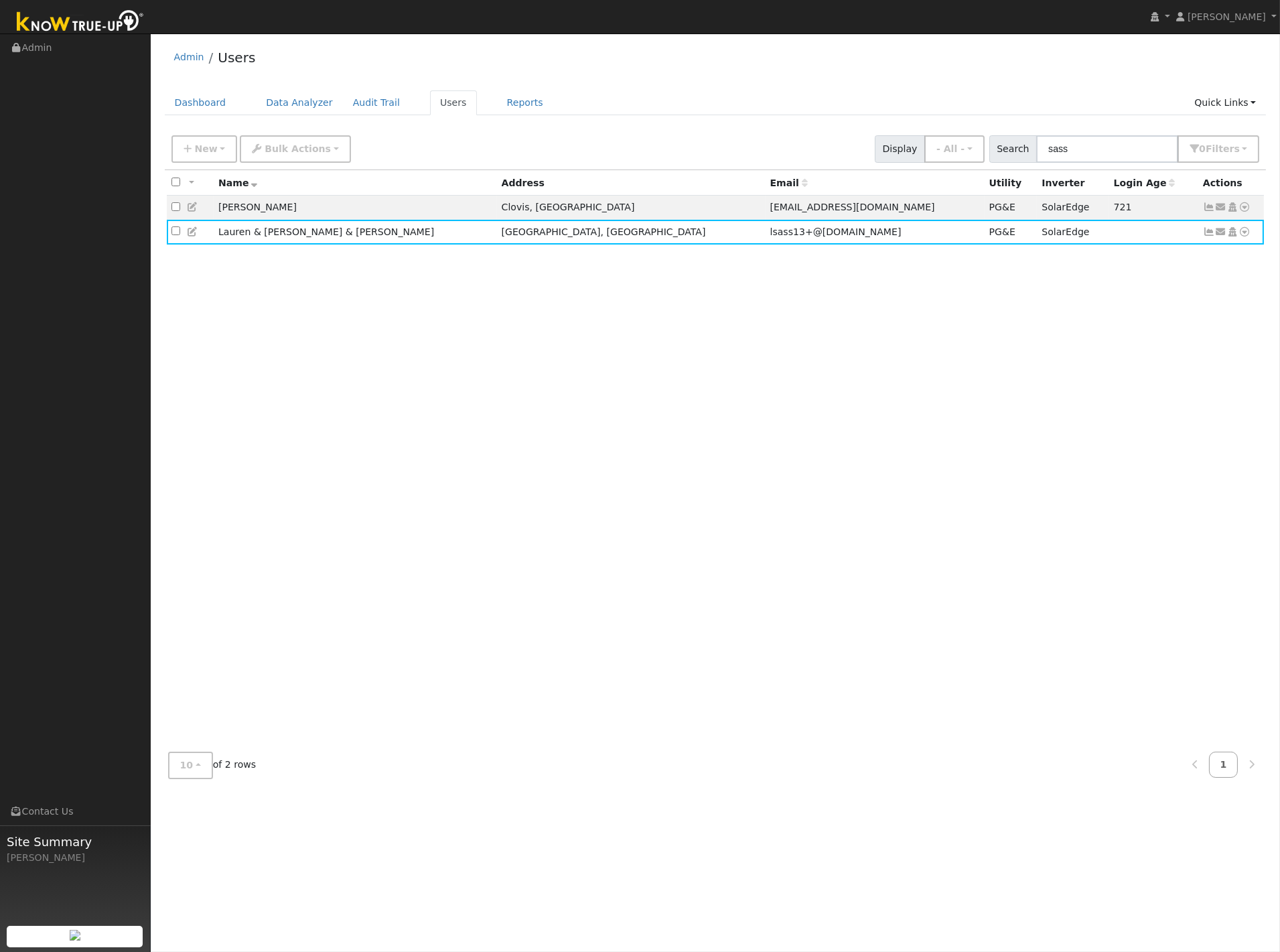
drag, startPoint x: 888, startPoint y: 60, endPoint x: 914, endPoint y: 36, distance: 35.4
click at [892, 60] on div "Admin Users" at bounding box center [715, 60] width 1101 height 41
